Goal: Task Accomplishment & Management: Manage account settings

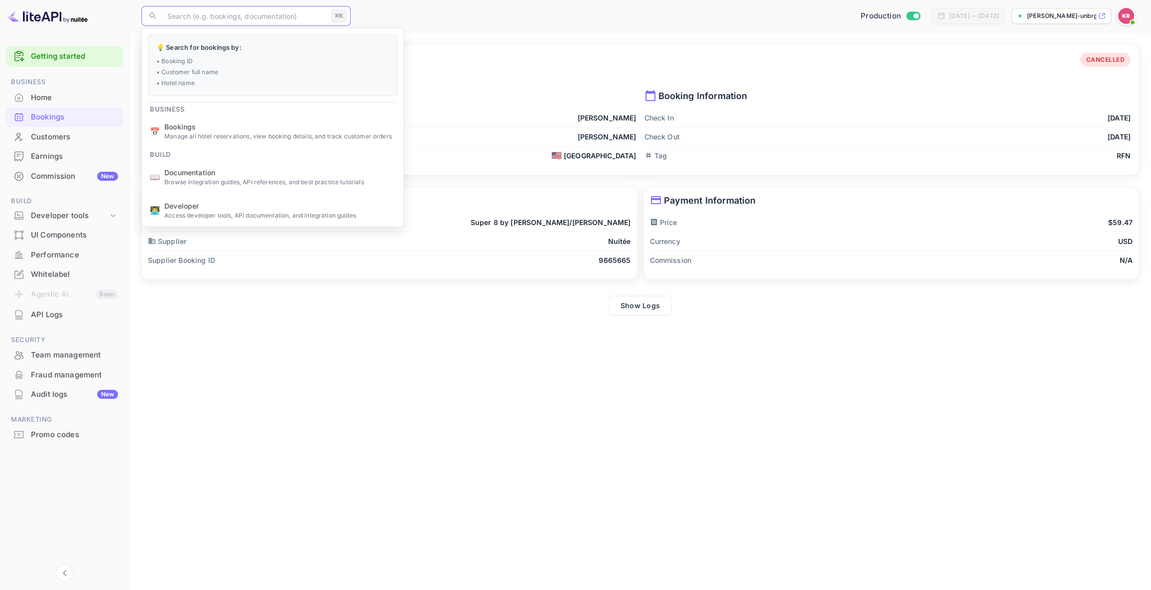
drag, startPoint x: 177, startPoint y: 12, endPoint x: 181, endPoint y: 17, distance: 6.7
click at [177, 12] on input "text" at bounding box center [244, 16] width 166 height 20
paste input "G6VcCZOxp"
type input "G6VcCZOxp"
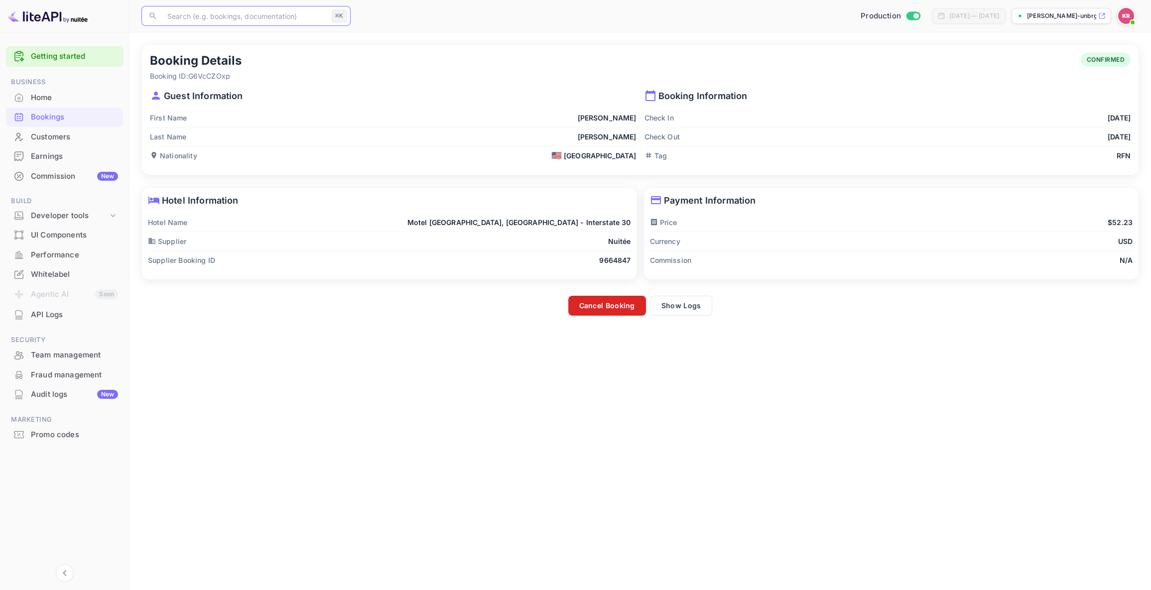
click at [606, 302] on button "Cancel Booking" at bounding box center [607, 306] width 78 height 20
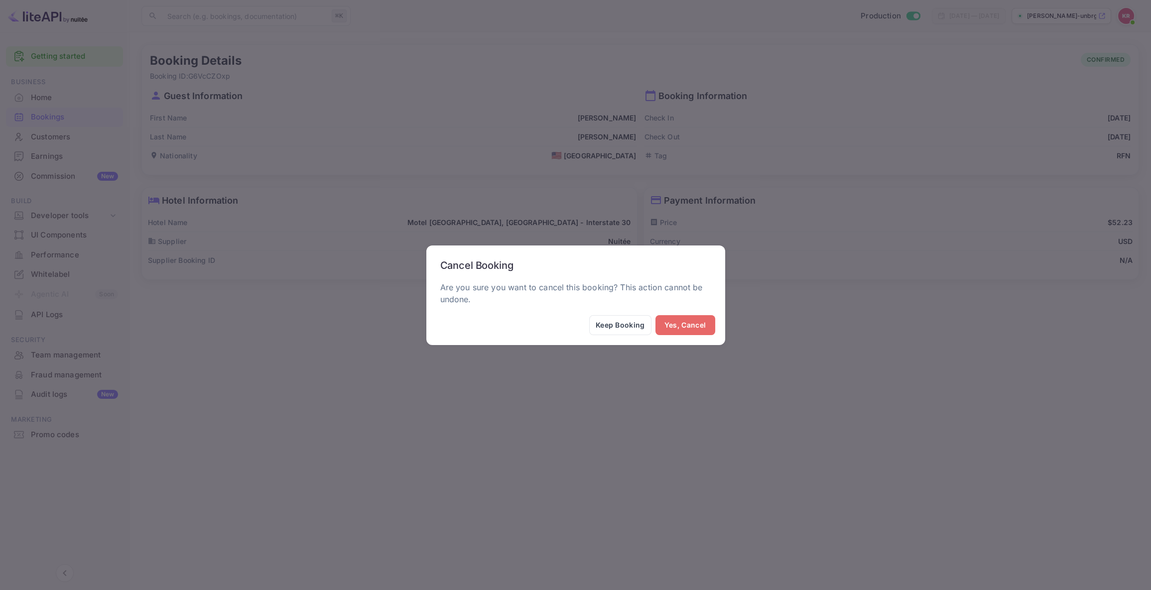
click at [687, 326] on button "Yes, Cancel" at bounding box center [685, 325] width 60 height 20
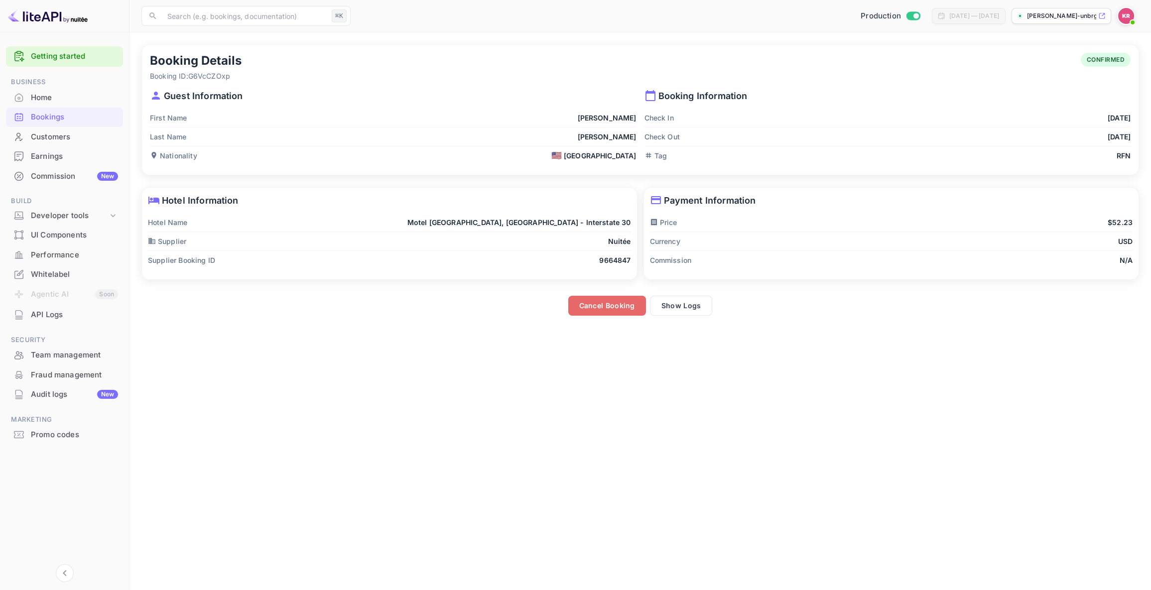
click at [616, 306] on button "Cancel Booking" at bounding box center [607, 306] width 78 height 20
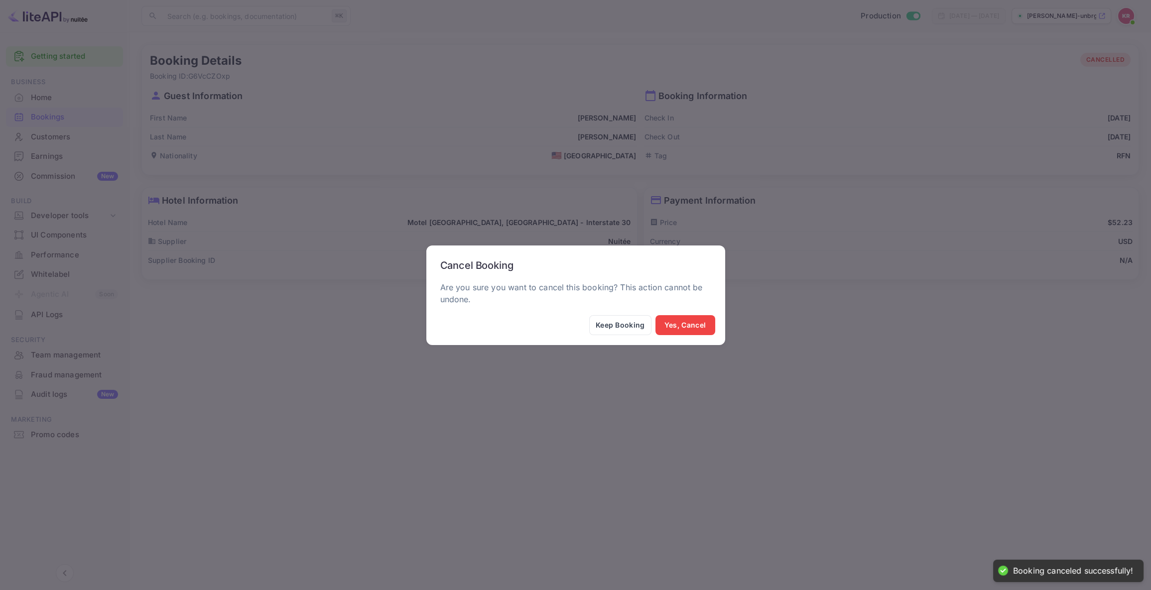
drag, startPoint x: 678, startPoint y: 328, endPoint x: 616, endPoint y: 406, distance: 100.3
click at [639, 413] on div "Cancel Booking Are you sure you want to cancel this booking? This action cannot…" at bounding box center [575, 295] width 1151 height 590
click at [616, 406] on div "Cancel Booking Are you sure you want to cancel this booking? This action cannot…" at bounding box center [575, 295] width 1151 height 590
